Goal: Task Accomplishment & Management: Use online tool/utility

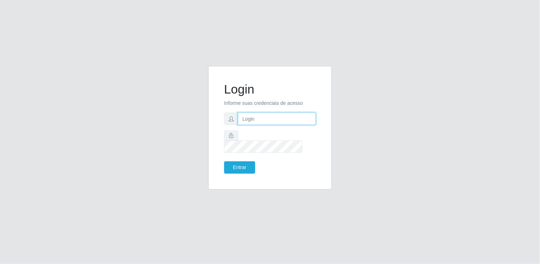
click at [289, 119] on input "text" at bounding box center [277, 119] width 78 height 12
type input "[EMAIL_ADDRESS][DOMAIN_NAME]"
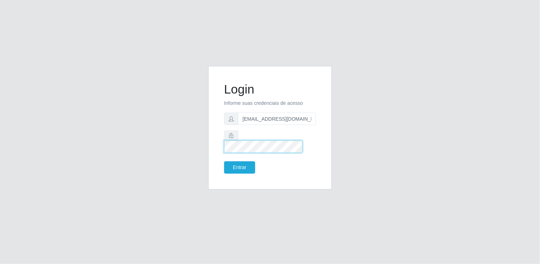
click at [224, 161] on button "Entrar" at bounding box center [239, 167] width 31 height 12
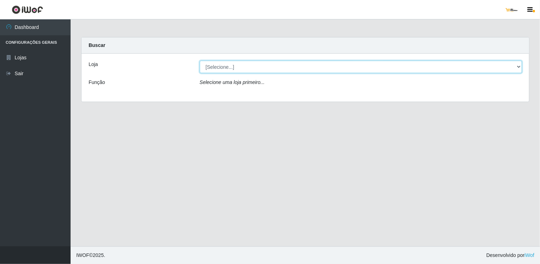
click at [356, 64] on select "[Selecione...] [GEOGRAPHIC_DATA]" at bounding box center [361, 67] width 322 height 12
select select "168"
click at [200, 61] on select "[Selecione...] [GEOGRAPHIC_DATA]" at bounding box center [361, 67] width 322 height 12
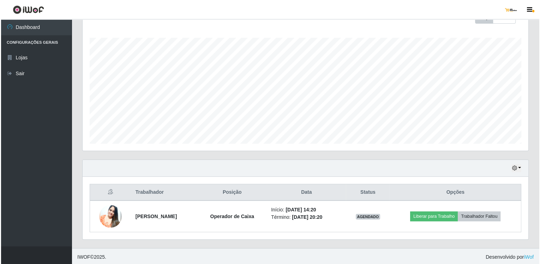
scroll to position [109, 0]
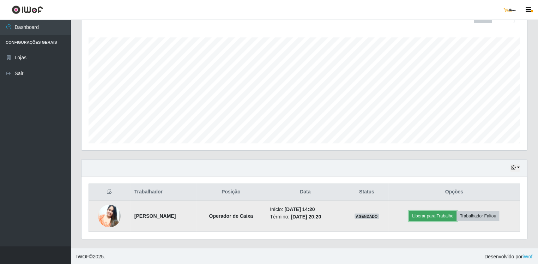
click at [440, 212] on button "Liberar para Trabalho" at bounding box center [433, 216] width 48 height 10
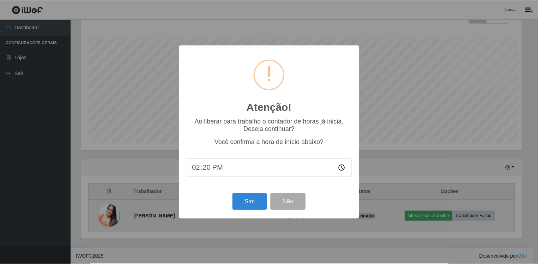
scroll to position [146, 442]
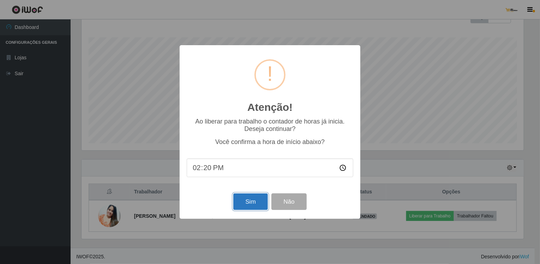
click at [250, 204] on button "Sim" at bounding box center [250, 201] width 34 height 17
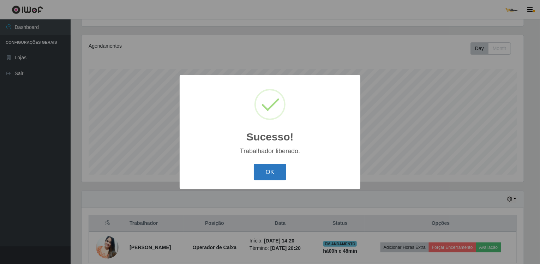
click at [266, 174] on button "OK" at bounding box center [270, 172] width 33 height 17
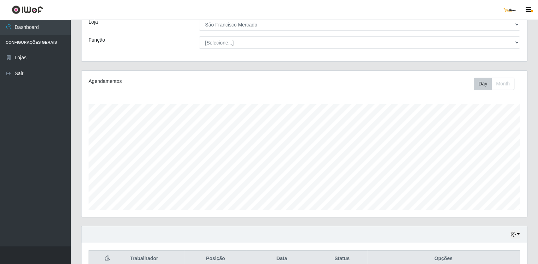
scroll to position [109, 0]
